Goal: Task Accomplishment & Management: Manage account settings

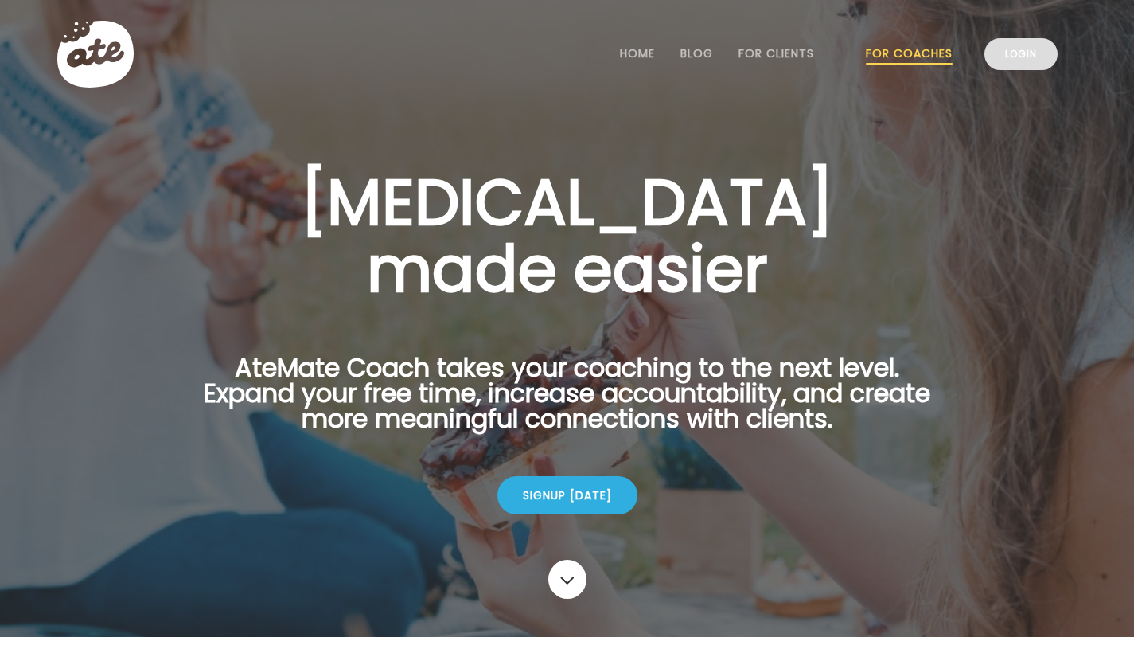
click at [1027, 49] on link "Login" at bounding box center [1021, 54] width 73 height 32
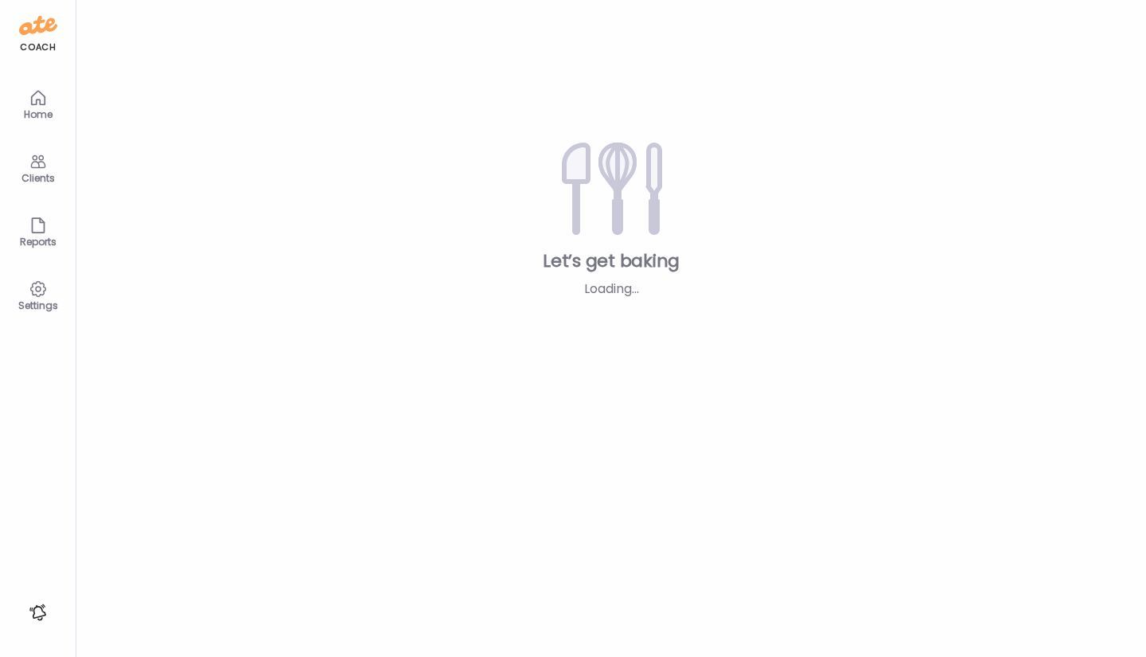
type input "**********"
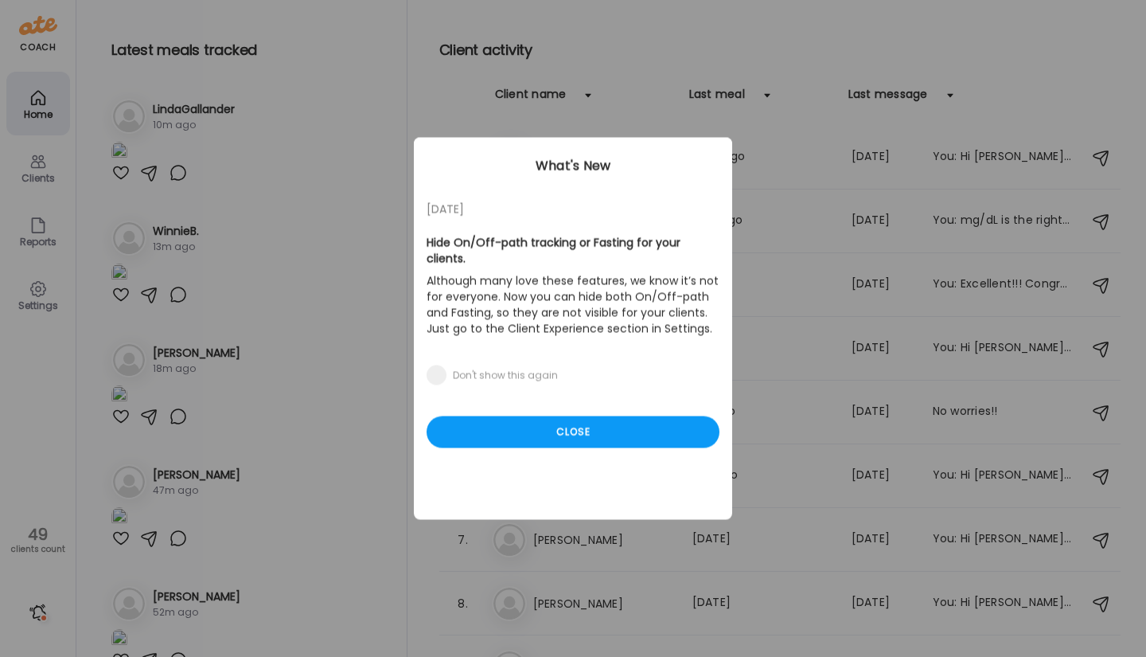
type input "**********"
click at [298, 105] on div "Ate Coach Dashboard Wahoo! It’s official Take a moment to set up your Coach Pro…" at bounding box center [573, 328] width 1146 height 657
click at [661, 189] on div "Ate Coach Dashboard What's New" at bounding box center [573, 166] width 318 height 57
click at [566, 416] on div "Close" at bounding box center [573, 432] width 293 height 32
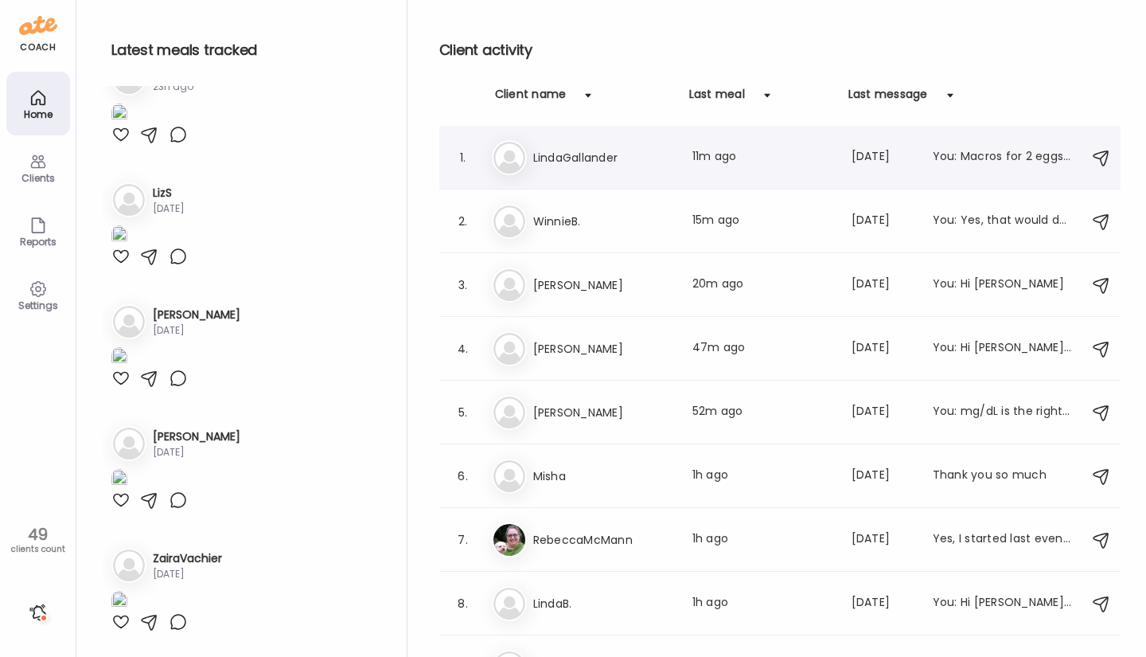
click at [563, 156] on h3 "LindaGallander" at bounding box center [603, 157] width 140 height 19
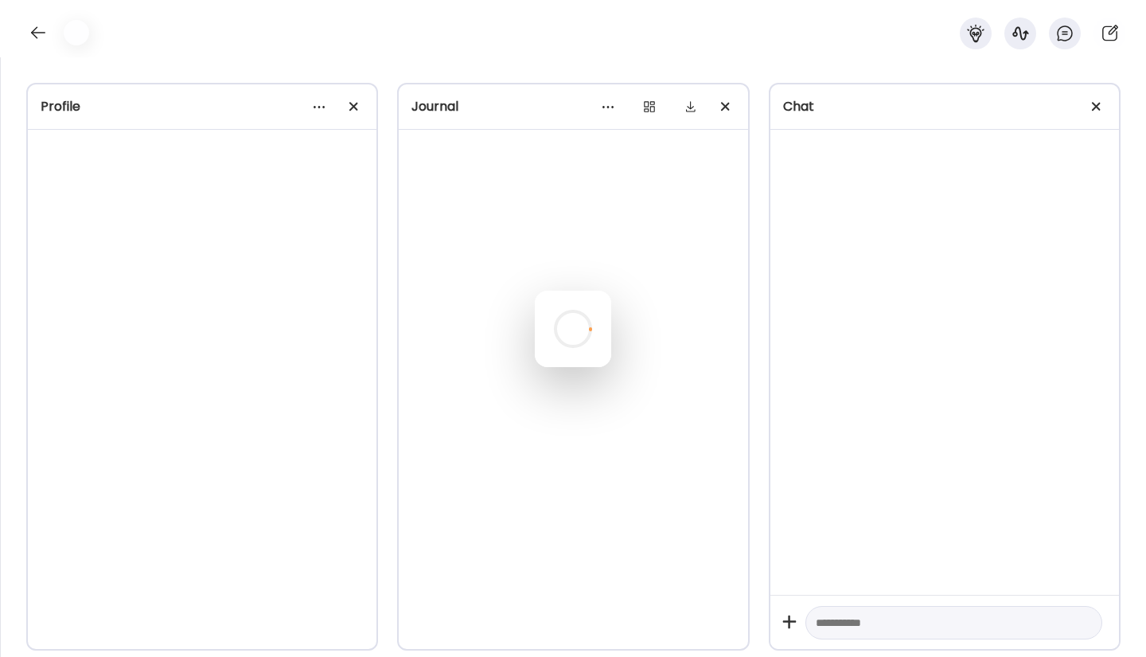
click at [563, 291] on div at bounding box center [573, 329] width 76 height 76
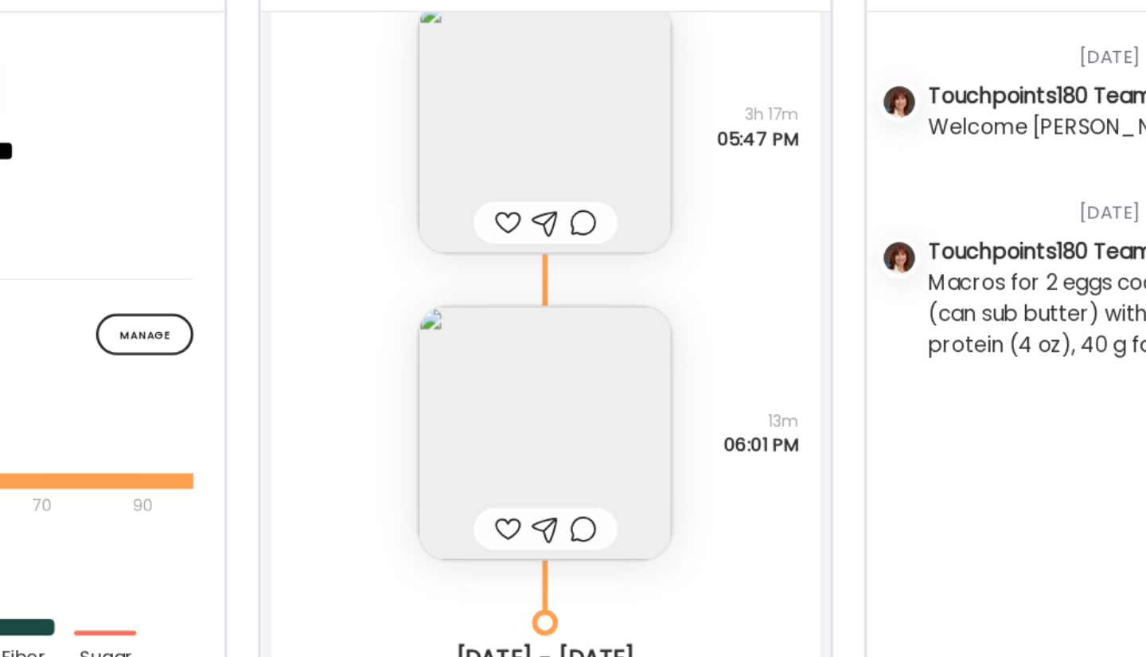
scroll to position [37810, 0]
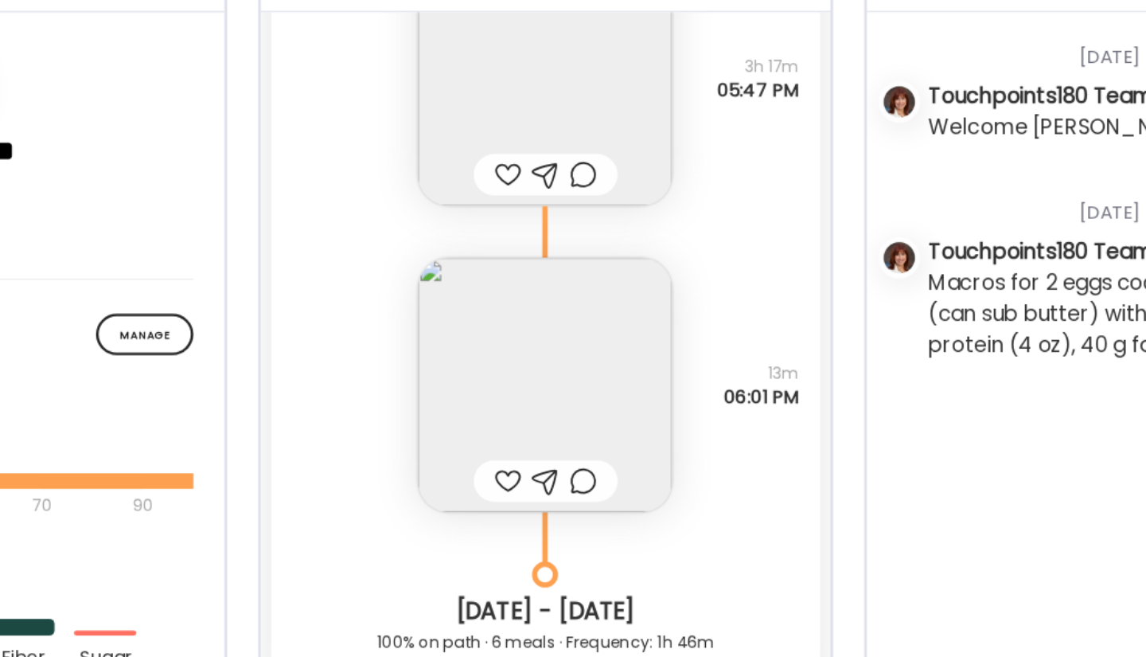
click at [614, 388] on img at bounding box center [573, 358] width 156 height 156
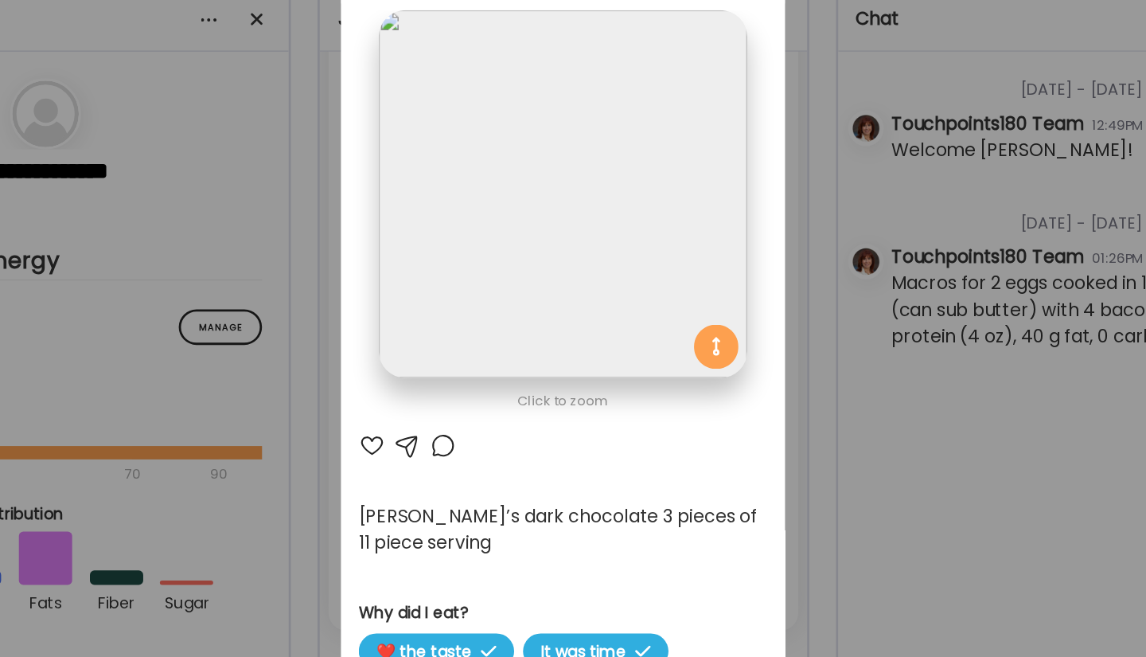
scroll to position [1, 0]
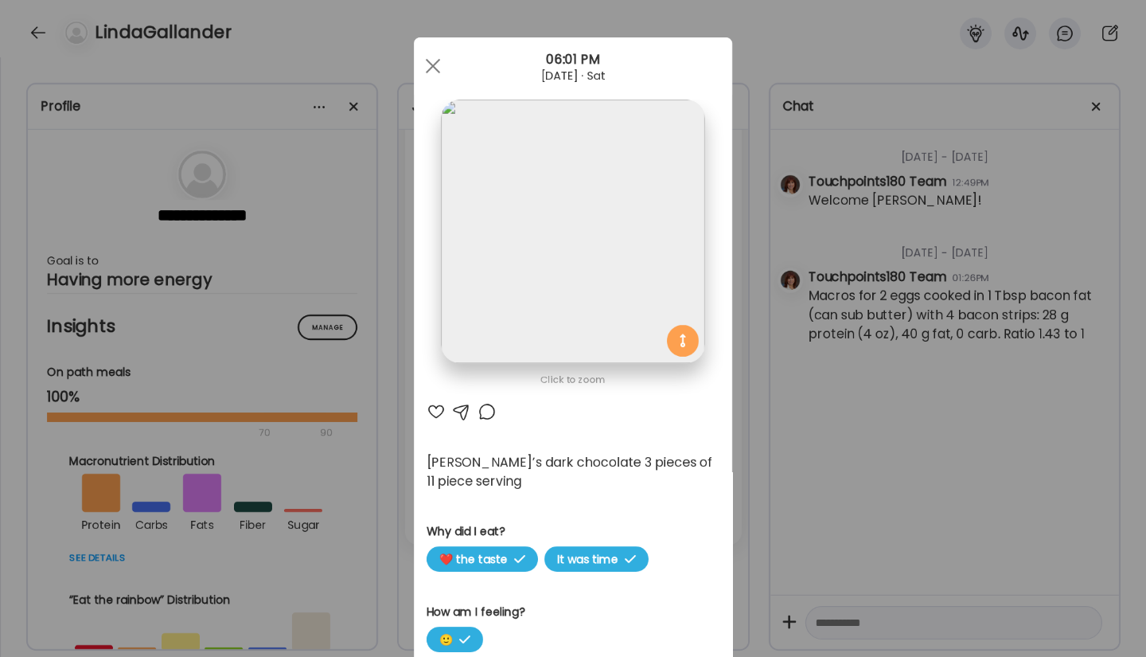
click at [691, 455] on div "Lily’s dark chocolate 3 pieces of 11 piece serving" at bounding box center [573, 472] width 293 height 38
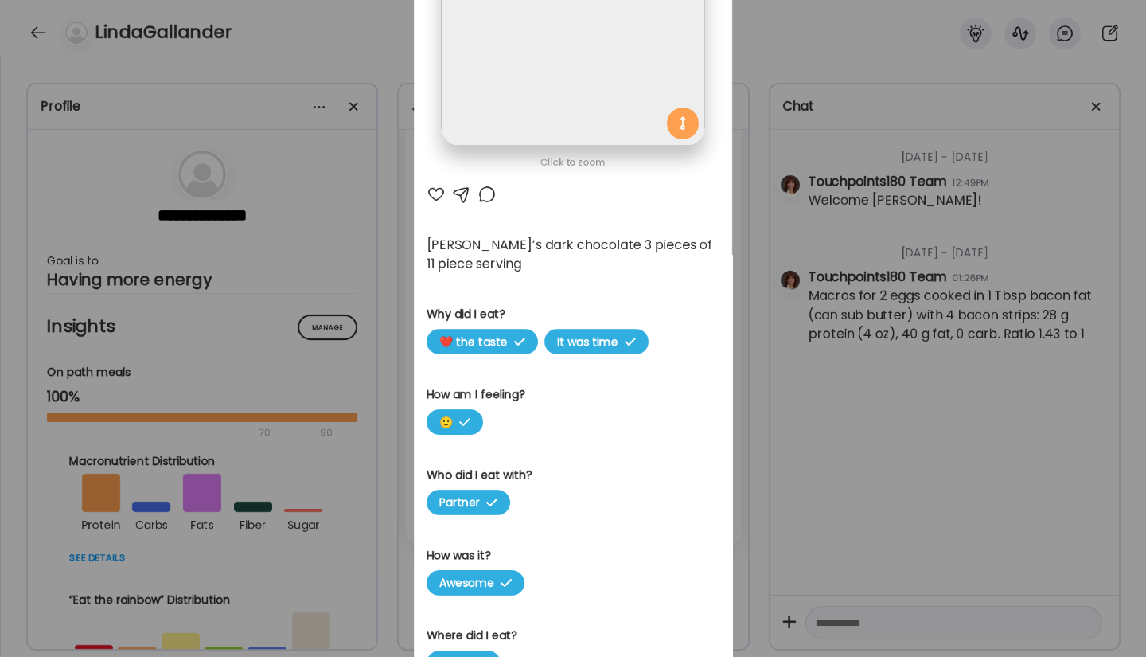
scroll to position [0, 0]
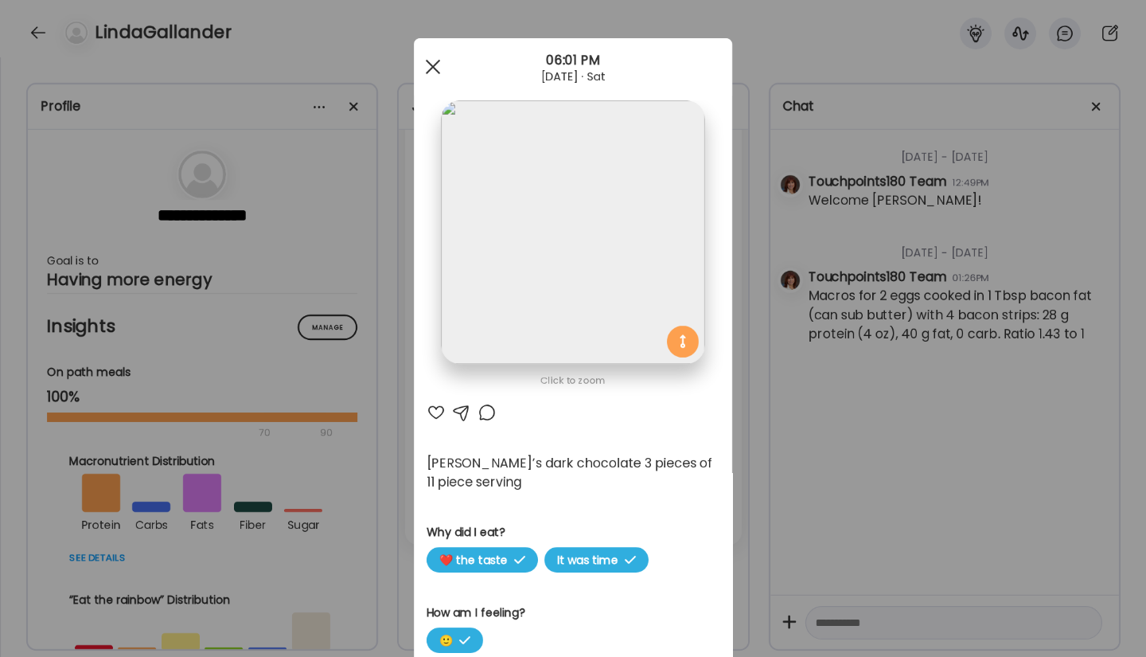
click at [427, 67] on span at bounding box center [433, 67] width 14 height 14
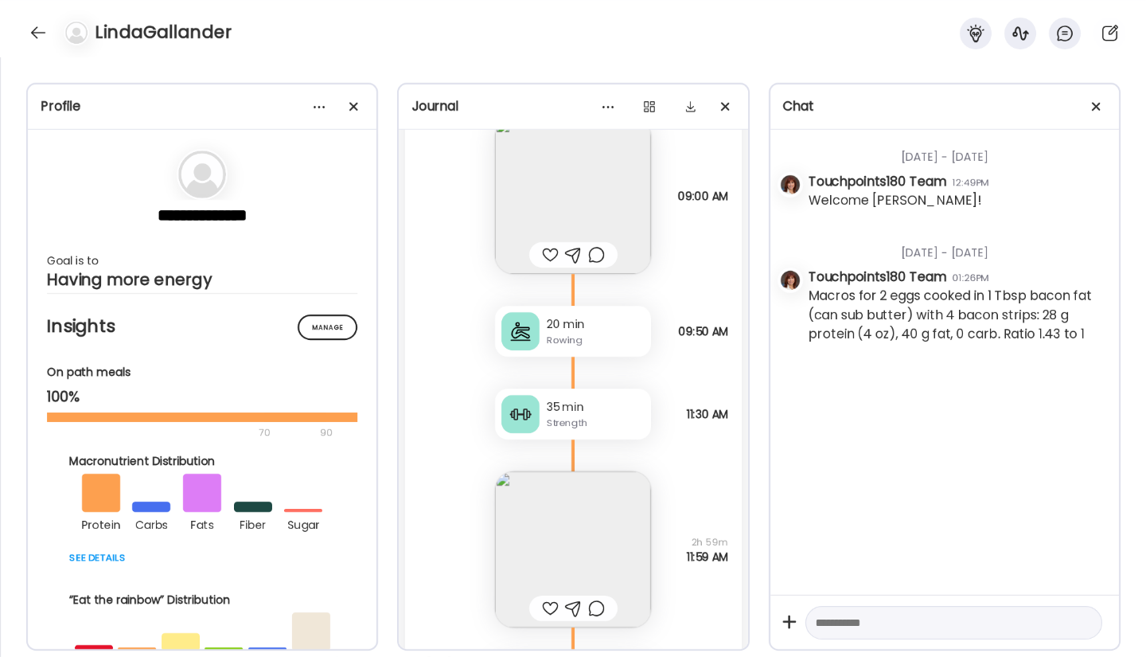
scroll to position [34110, 0]
